Goal: Transaction & Acquisition: Download file/media

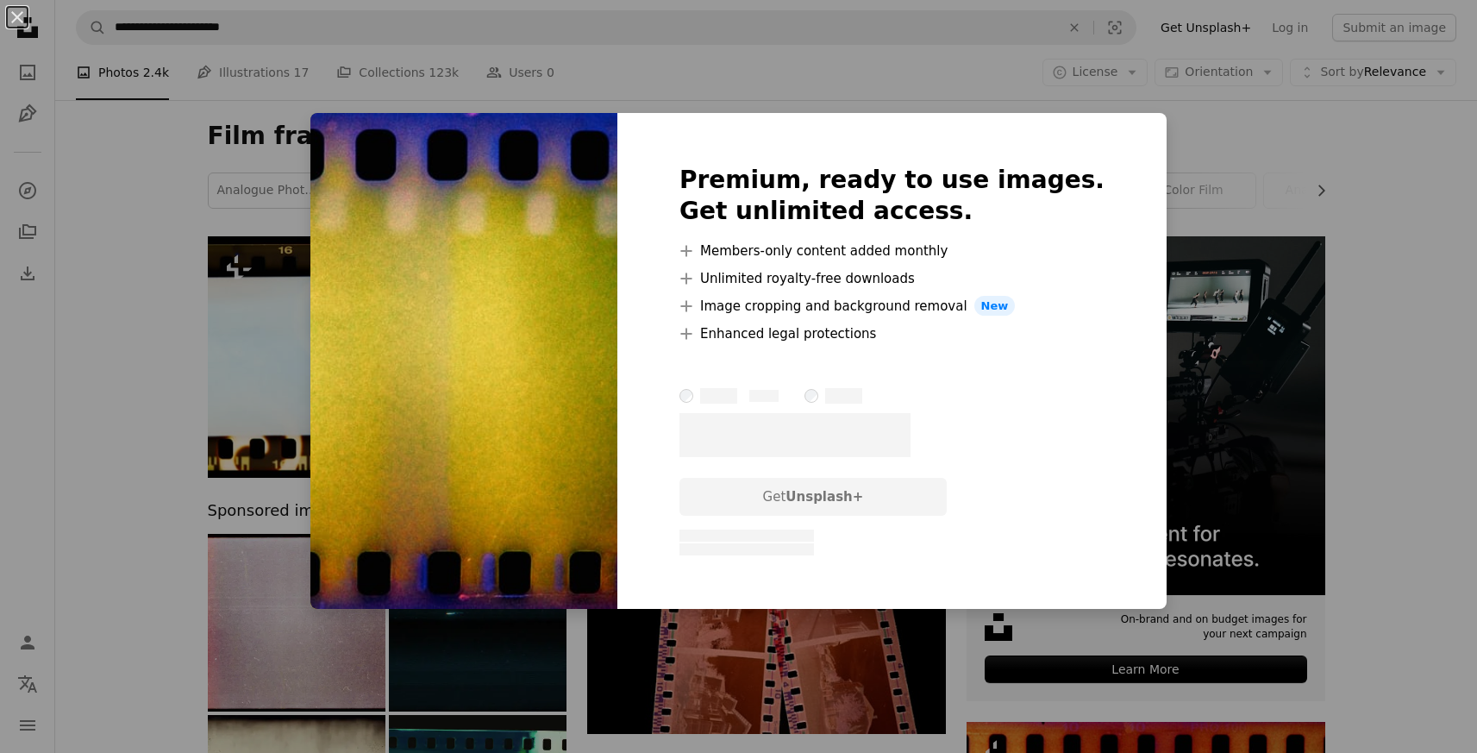
scroll to position [10599, 0]
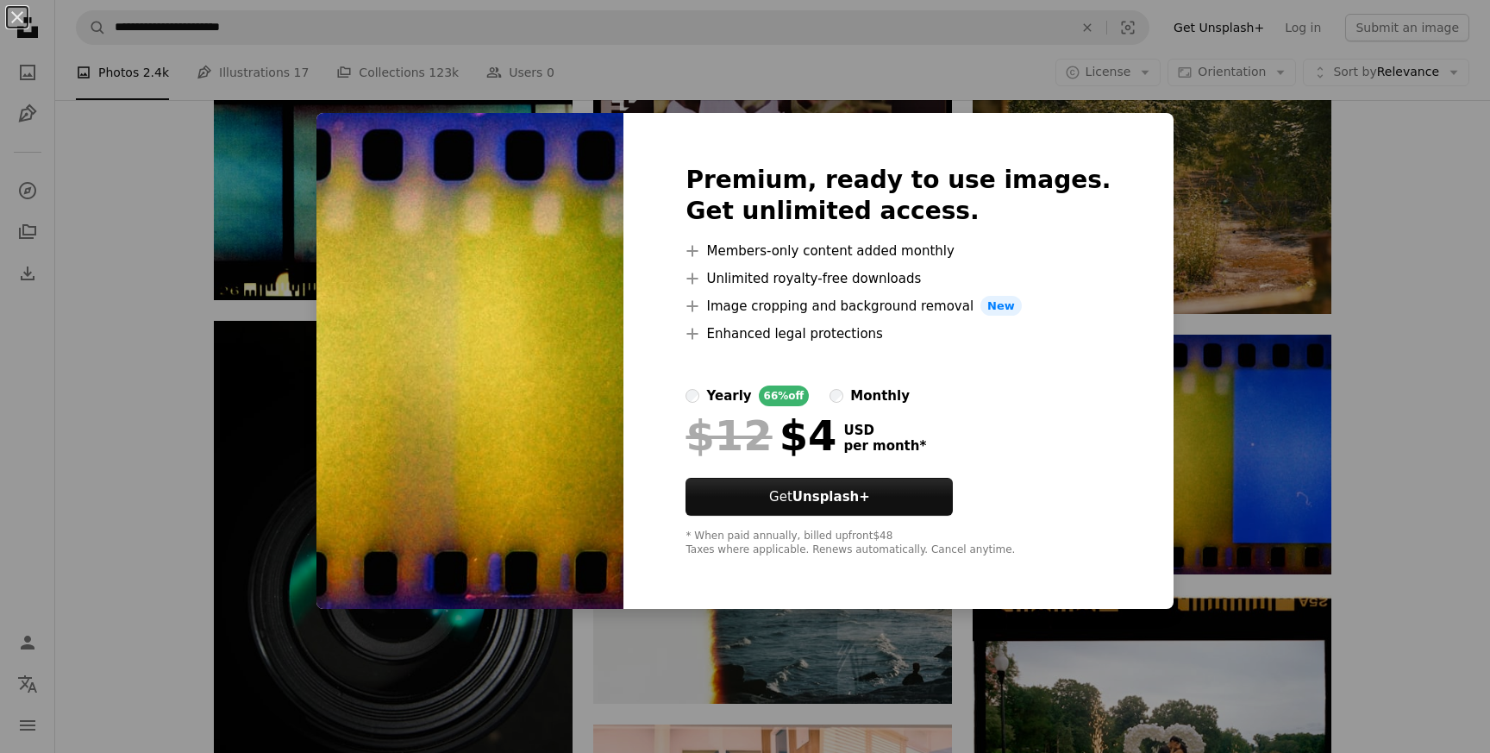
click at [1393, 176] on div "An X shape Premium, ready to use images. Get unlimited access. A plus sign Memb…" at bounding box center [745, 376] width 1490 height 753
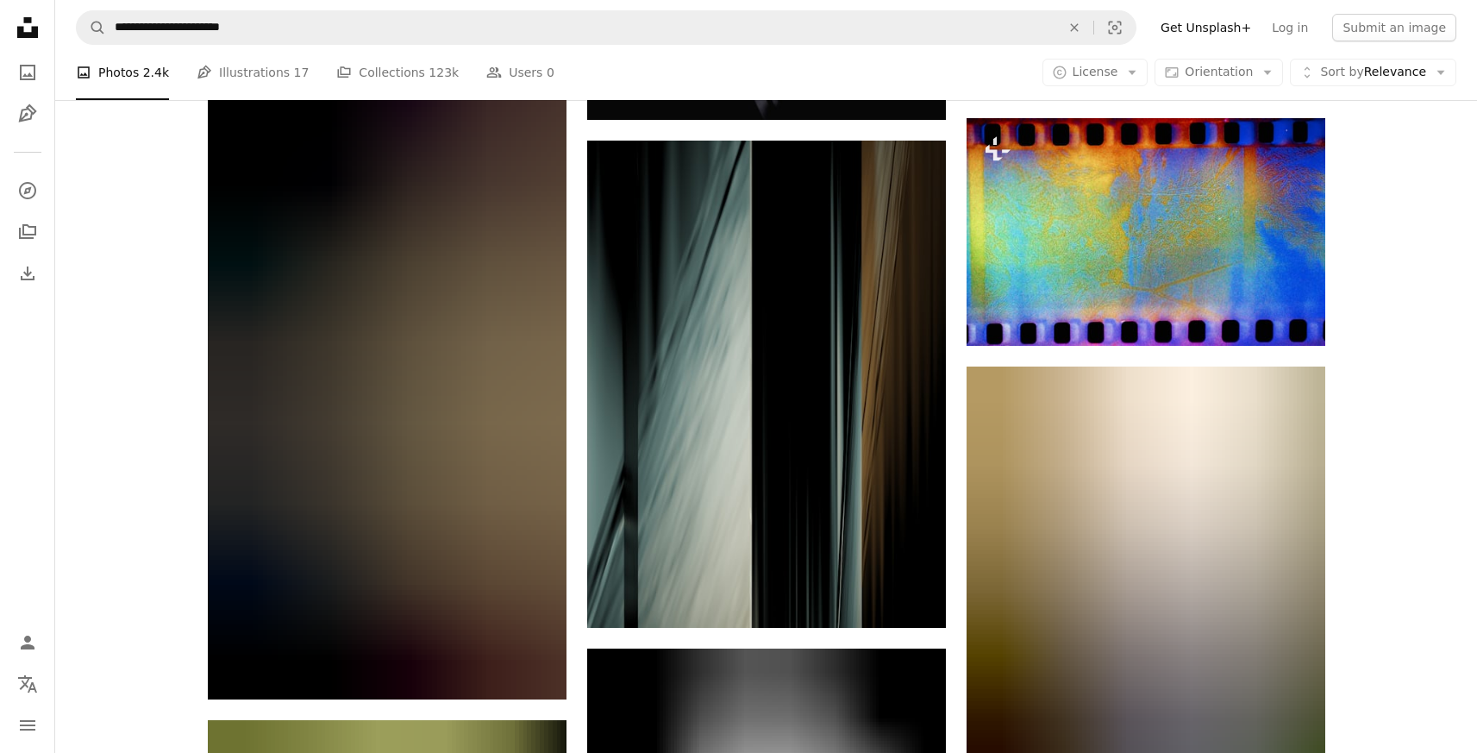
scroll to position [19150, 0]
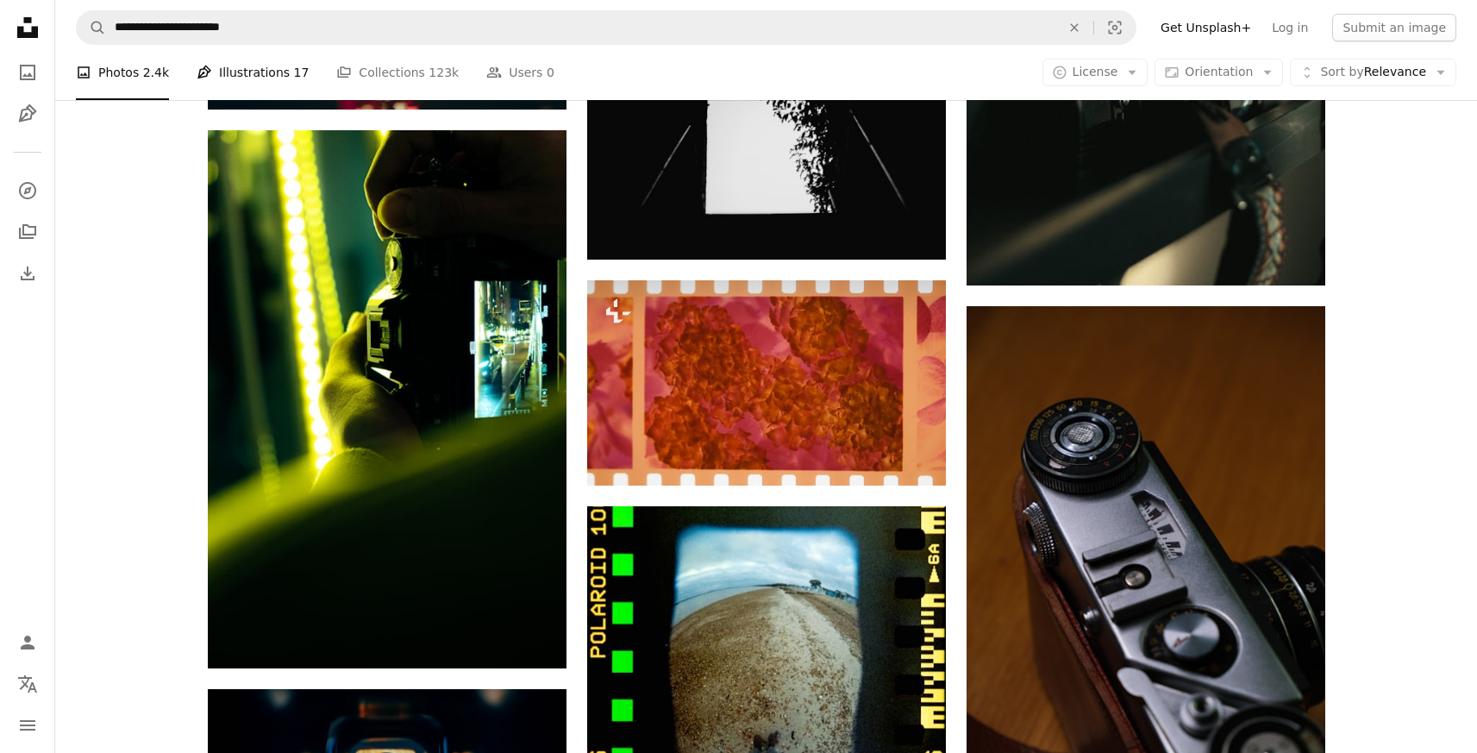
click at [244, 72] on link "Pen Tool Illustrations 17" at bounding box center [253, 72] width 112 height 55
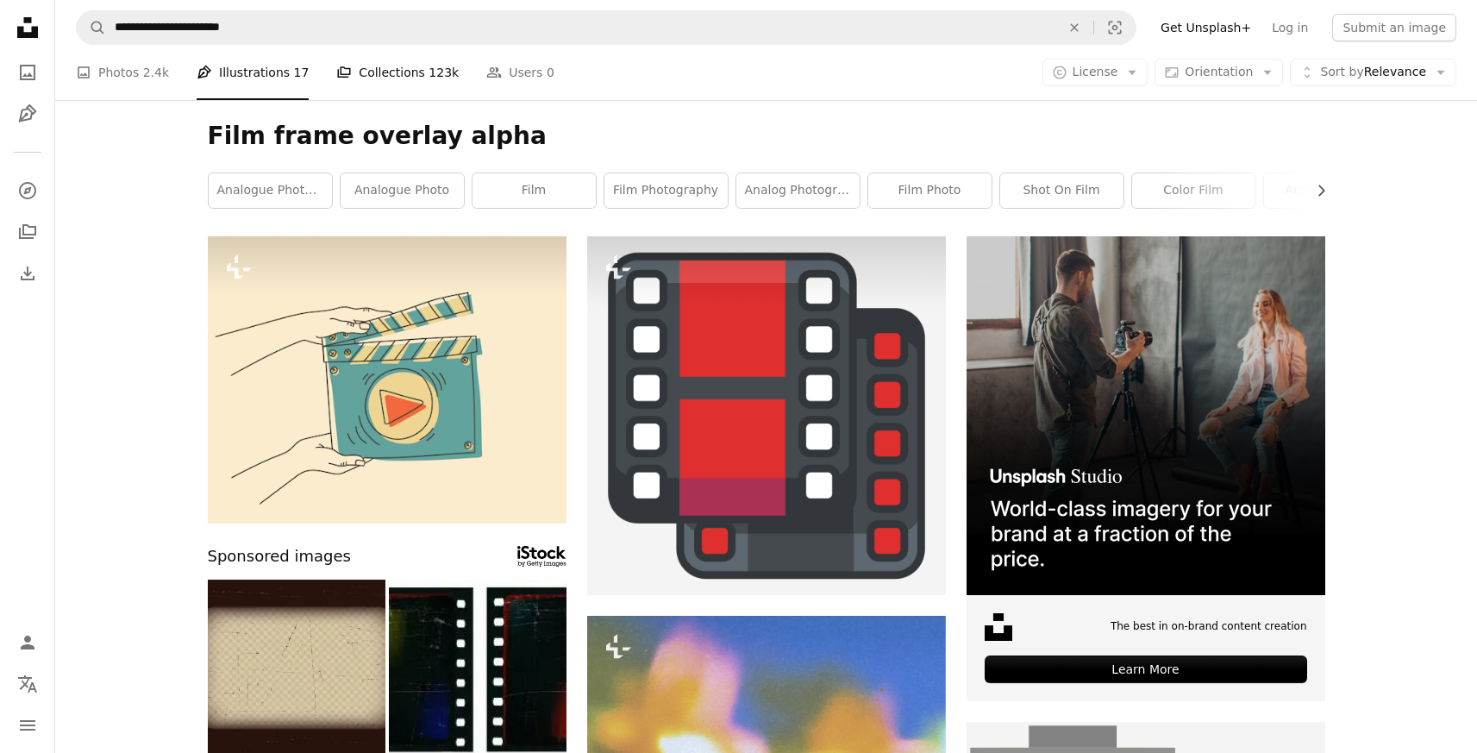
click at [374, 87] on link "A stack of folders Collections 123k" at bounding box center [397, 72] width 122 height 55
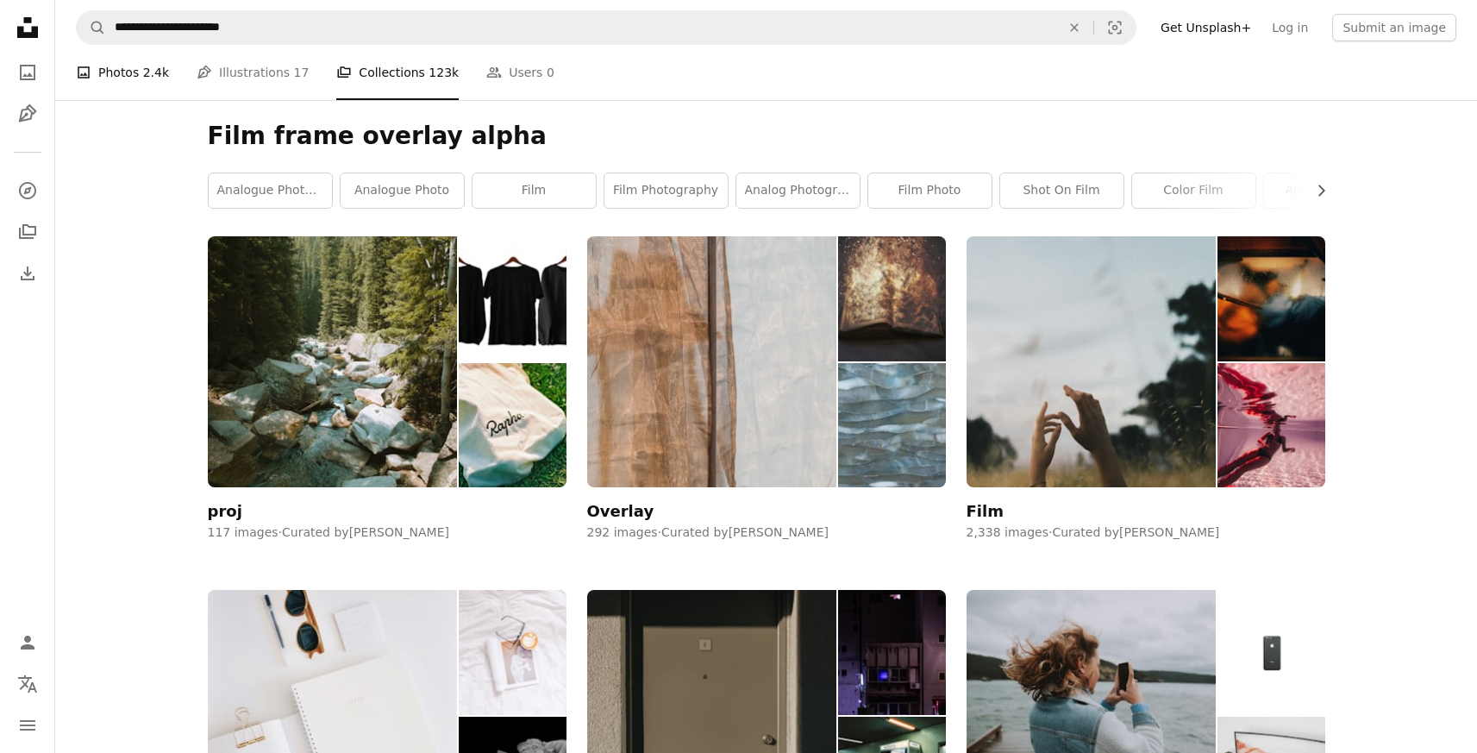
click at [135, 74] on link "A photo Photos 2.4k" at bounding box center [122, 72] width 93 height 55
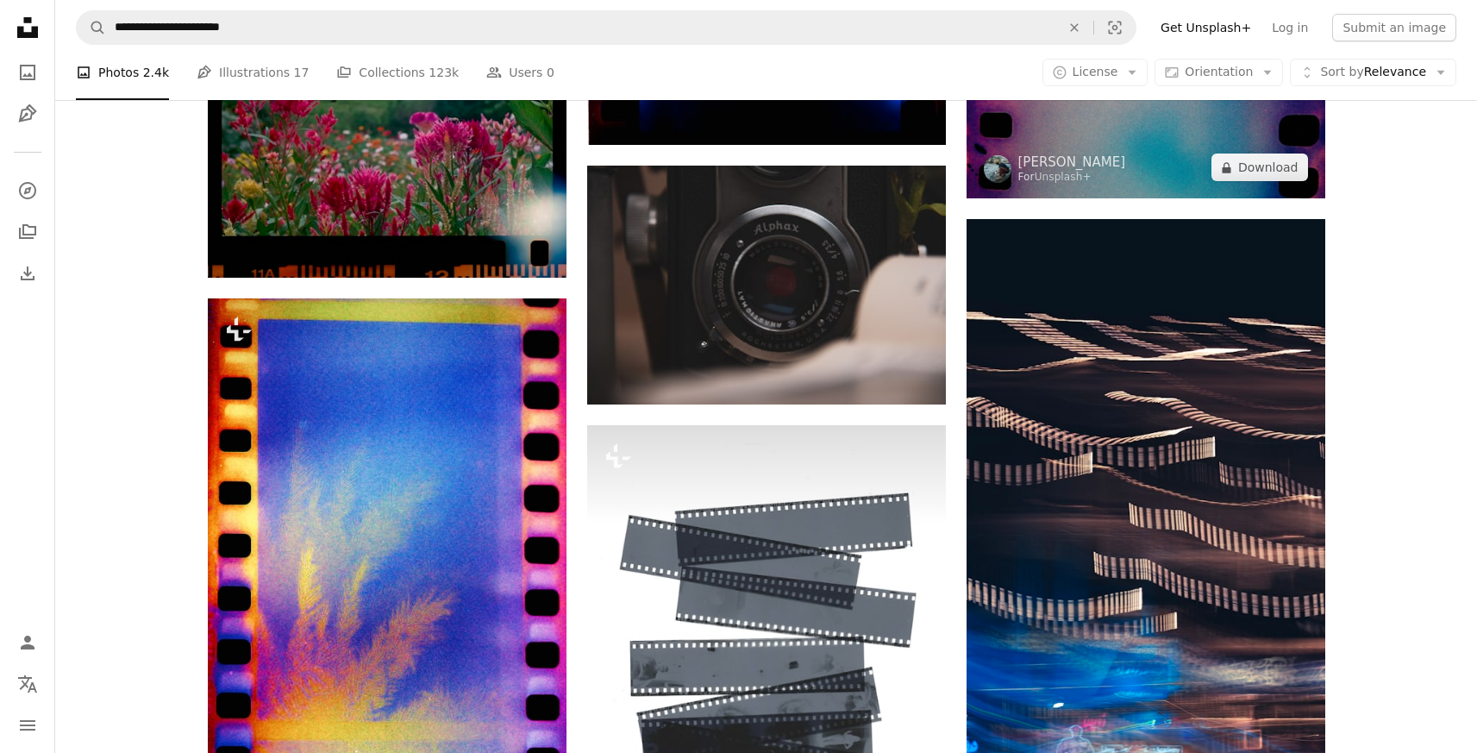
scroll to position [4815, 0]
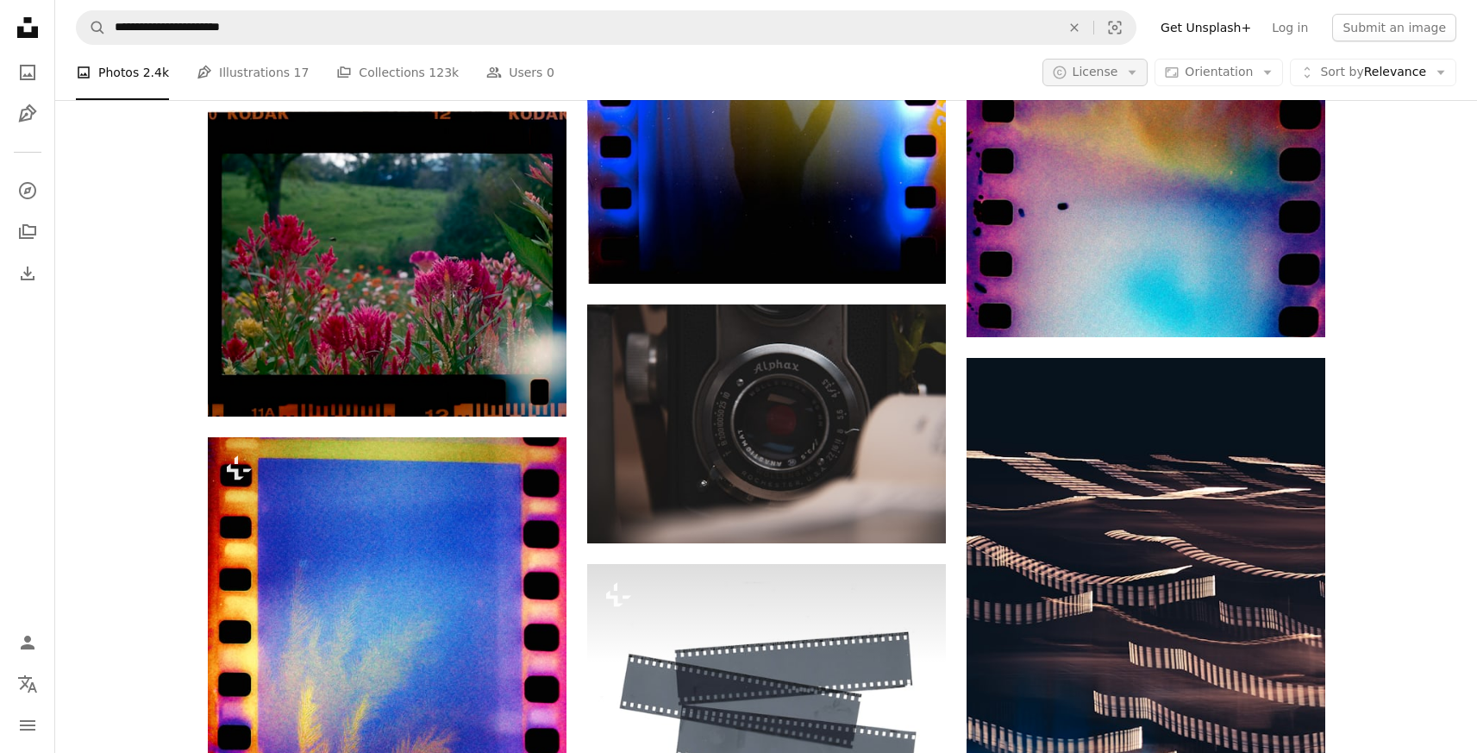
click at [1140, 66] on icon "Arrow down" at bounding box center [1132, 73] width 16 height 16
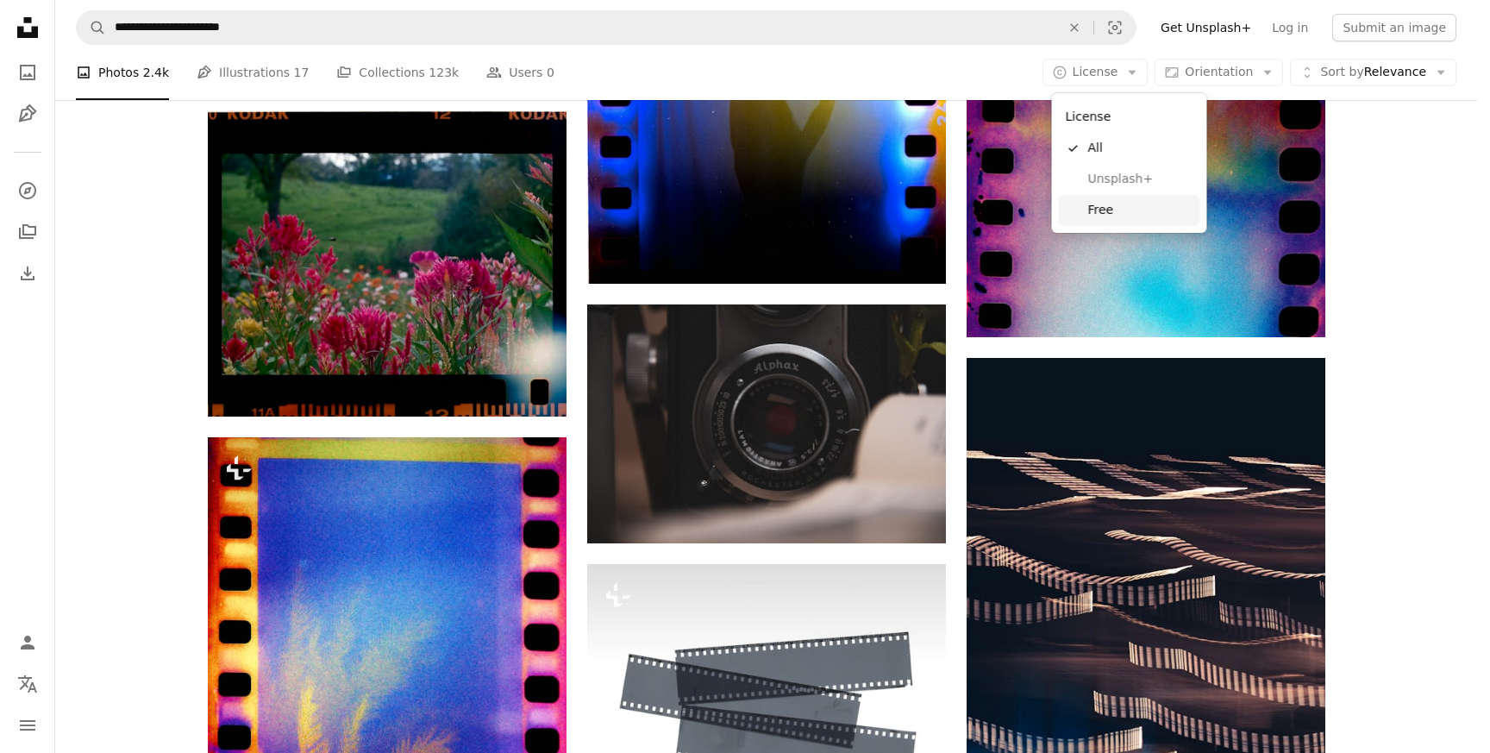
click at [1109, 216] on span "Free" at bounding box center [1140, 210] width 105 height 17
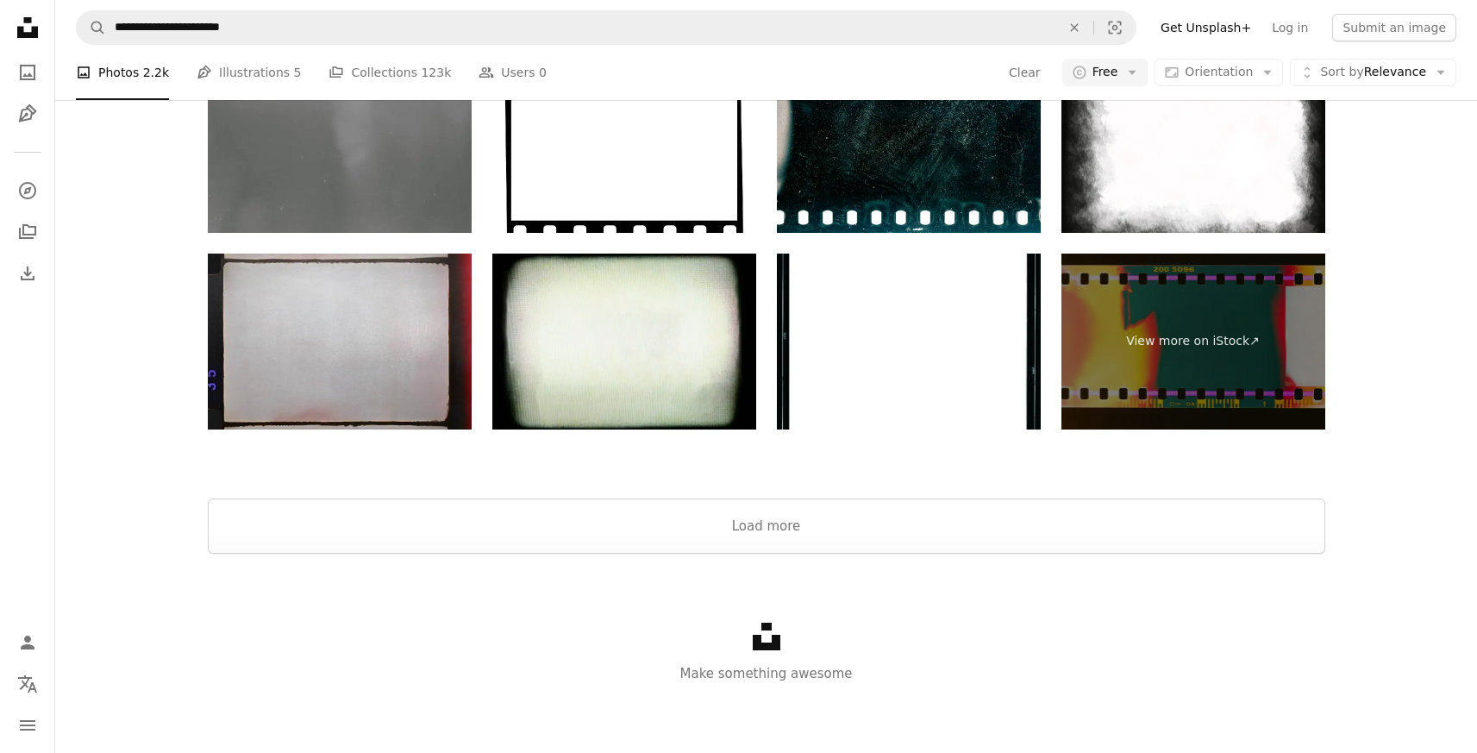
scroll to position [3048, 0]
click at [798, 521] on button "Load more" at bounding box center [766, 525] width 1117 height 55
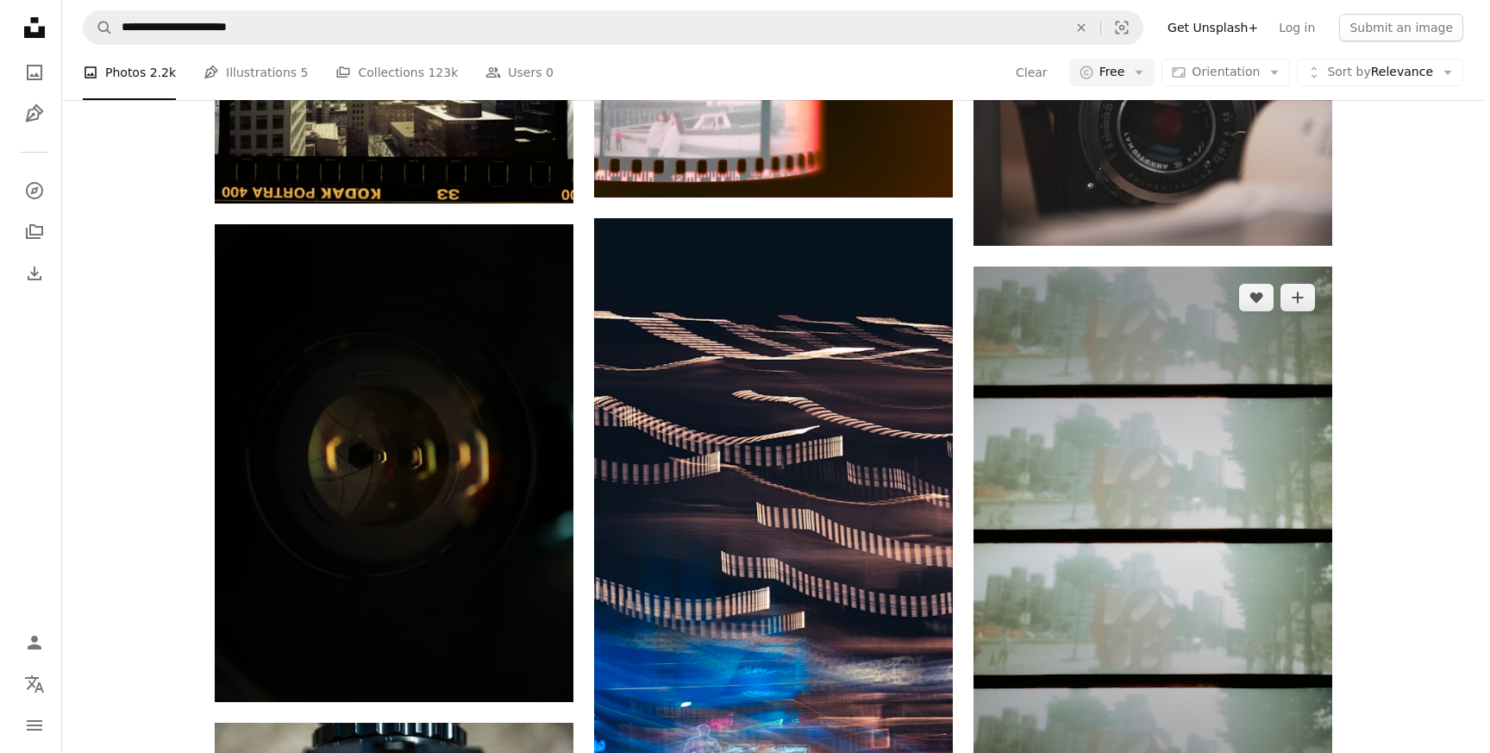
scroll to position [6210, 0]
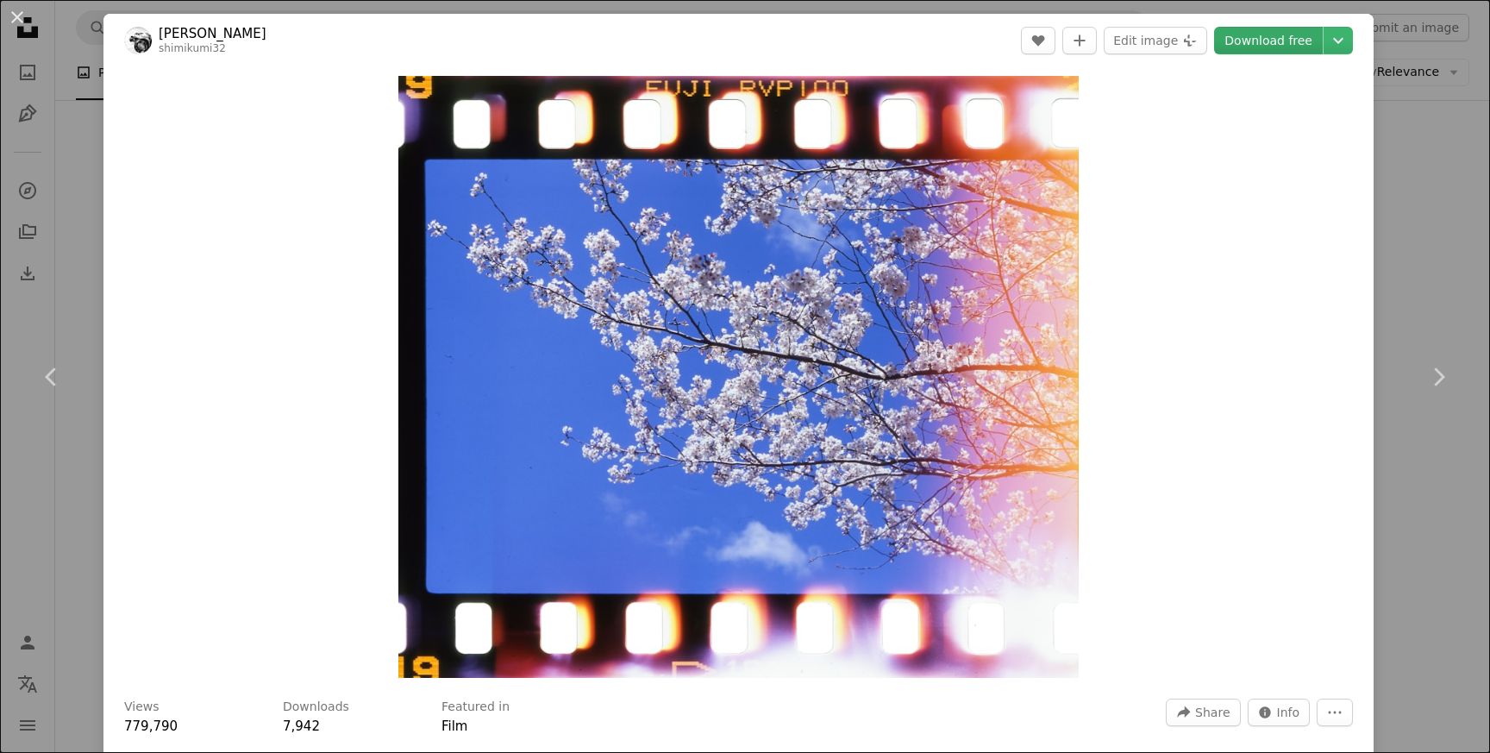
click at [1249, 40] on link "Download free" at bounding box center [1268, 41] width 109 height 28
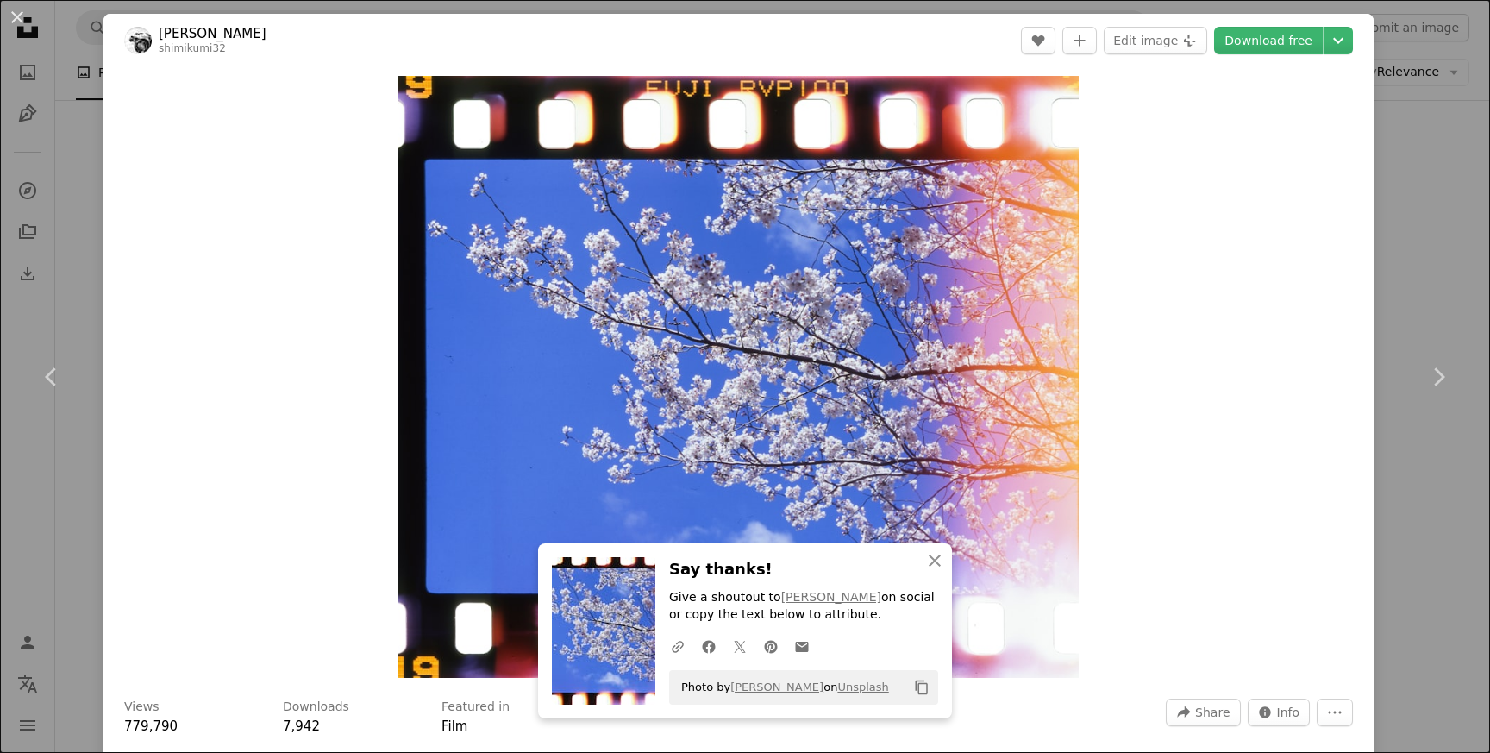
click at [205, 34] on link "[PERSON_NAME]" at bounding box center [213, 33] width 108 height 17
